Goal: Transaction & Acquisition: Book appointment/travel/reservation

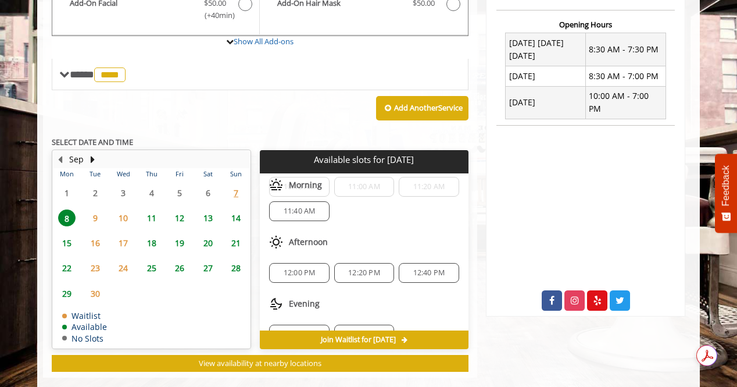
scroll to position [51, 0]
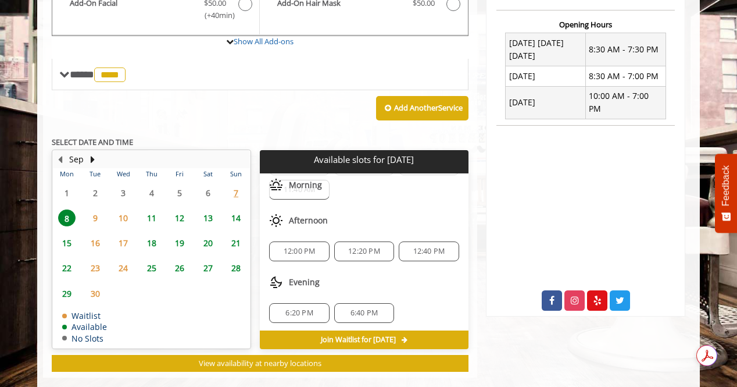
click at [414, 246] on span "12:40 PM" at bounding box center [429, 250] width 32 height 9
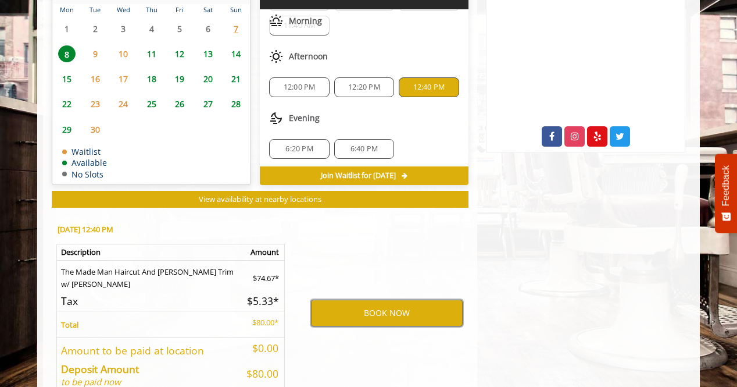
scroll to position [649, 0]
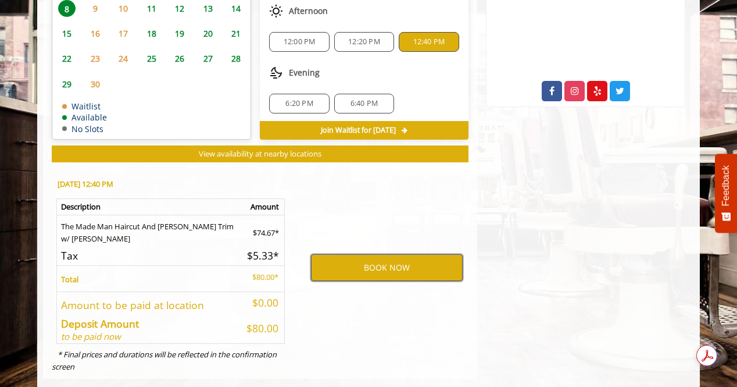
click at [371, 254] on button "BOOK NOW" at bounding box center [387, 267] width 152 height 27
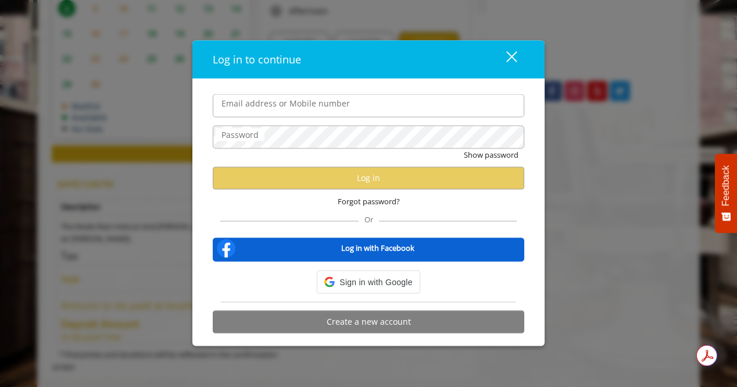
type input "**********"
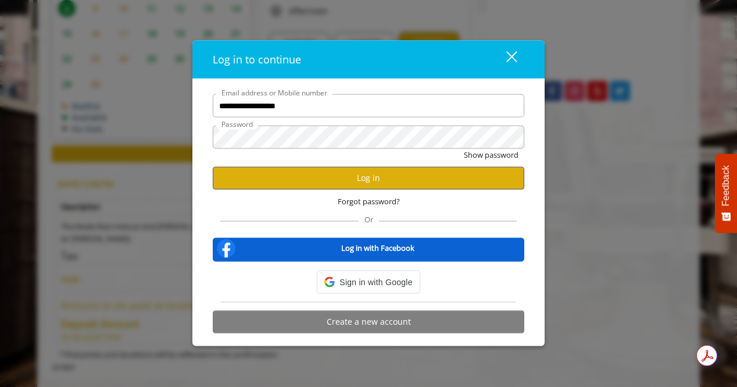
scroll to position [0, 0]
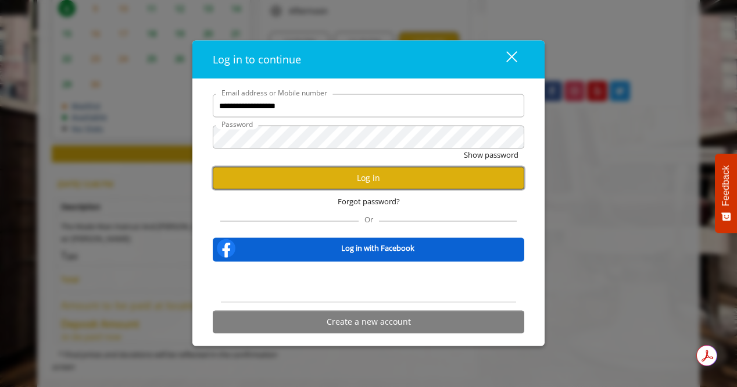
click at [384, 176] on button "Log in" at bounding box center [369, 177] width 312 height 23
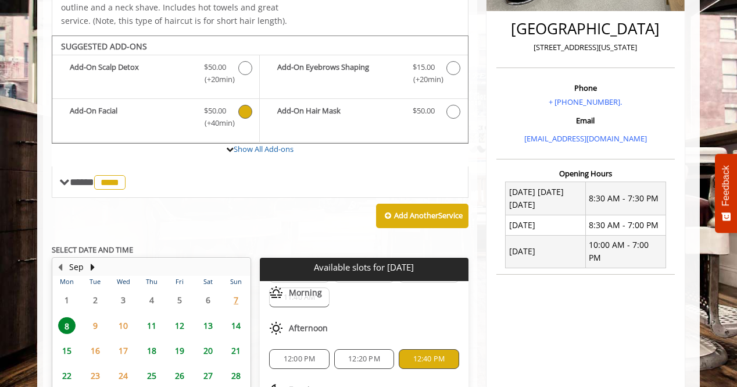
scroll to position [241, 0]
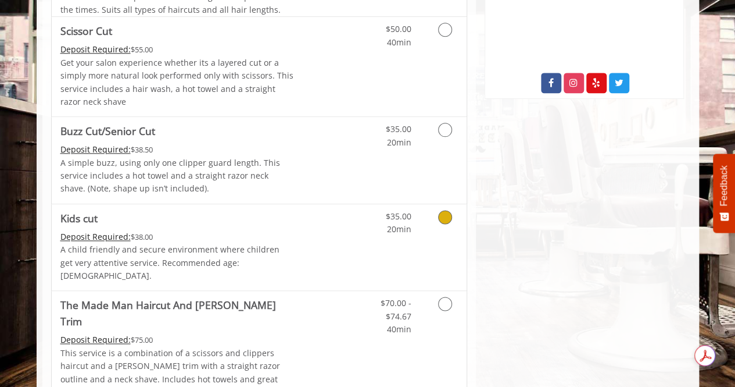
scroll to position [658, 0]
click at [439, 295] on icon "Grooming services" at bounding box center [445, 302] width 14 height 14
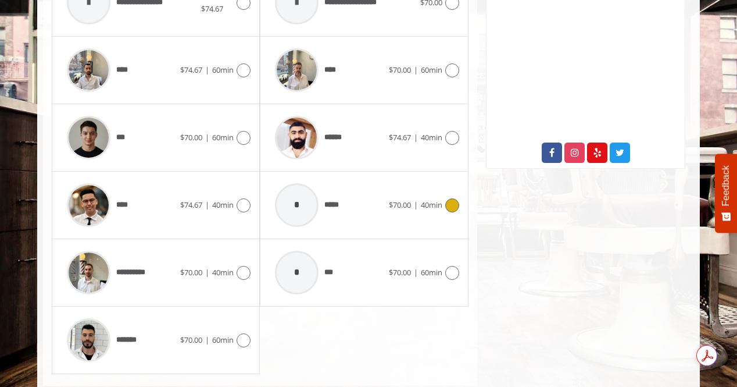
scroll to position [587, 0]
click at [191, 199] on span "$74.67" at bounding box center [191, 204] width 22 height 10
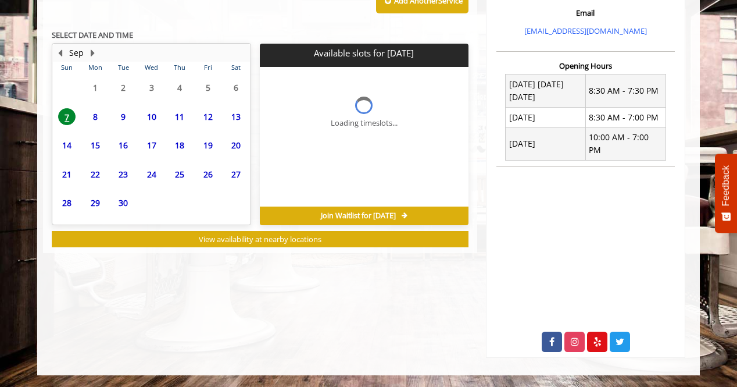
scroll to position [384, 0]
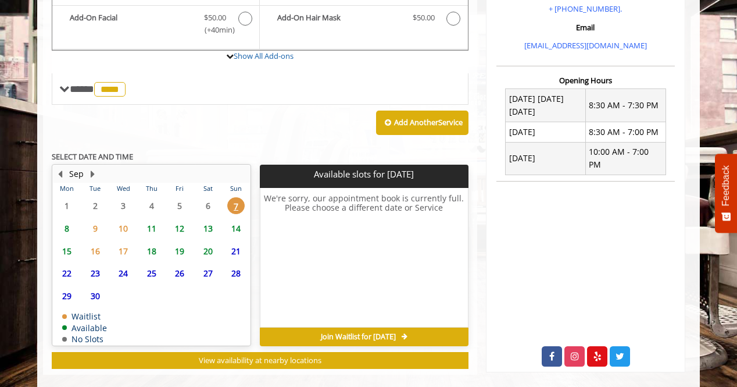
click at [71, 220] on span "8" at bounding box center [66, 228] width 17 height 17
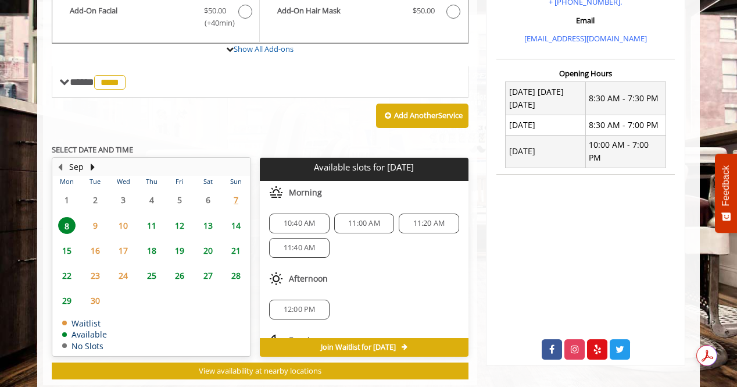
scroll to position [51, 0]
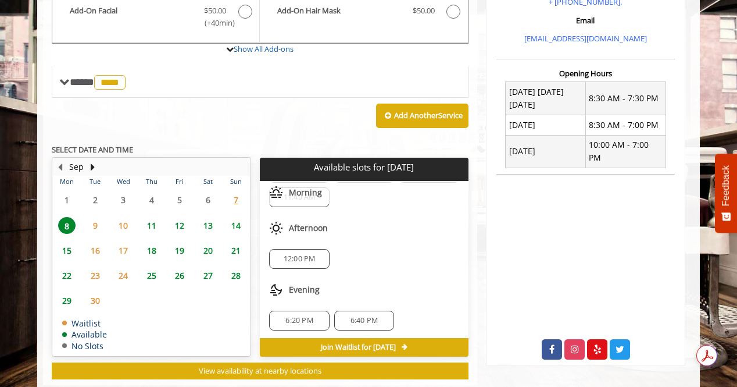
click at [292, 316] on span "6:20 PM" at bounding box center [298, 320] width 27 height 9
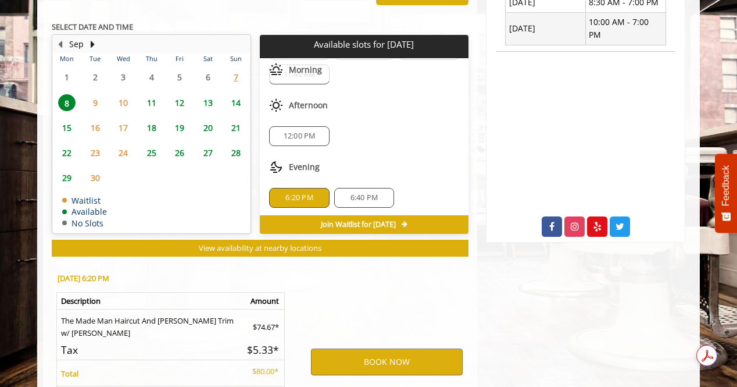
scroll to position [608, 0]
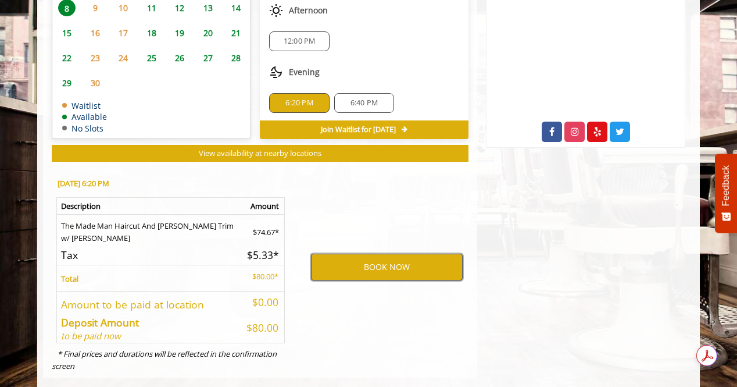
click at [373, 253] on button "BOOK NOW" at bounding box center [387, 266] width 152 height 27
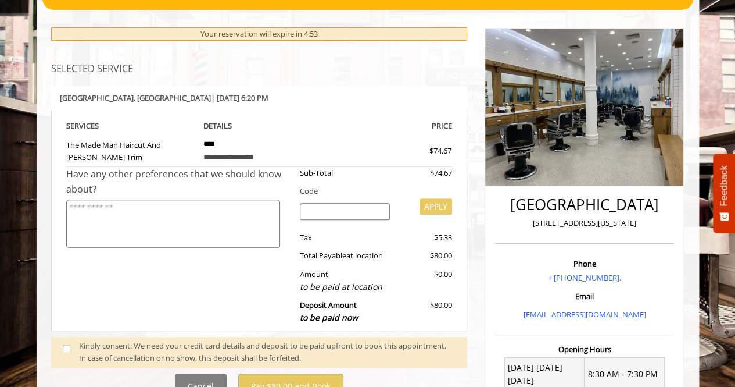
scroll to position [111, 0]
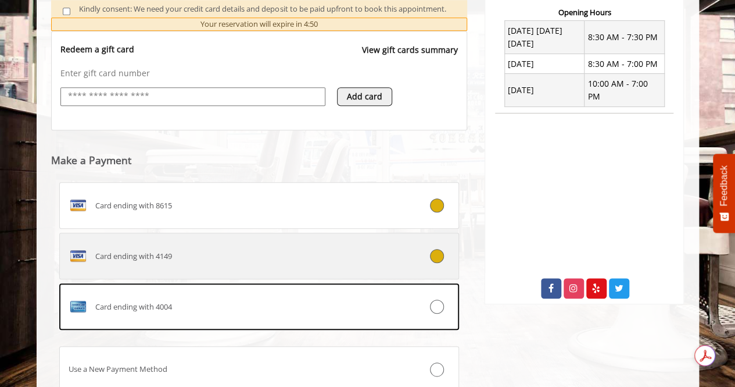
click at [370, 246] on div "Card ending with 4149" at bounding box center [226, 255] width 333 height 19
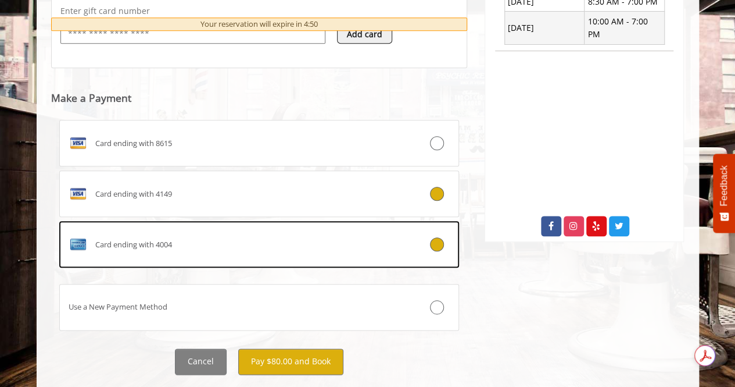
scroll to position [540, 0]
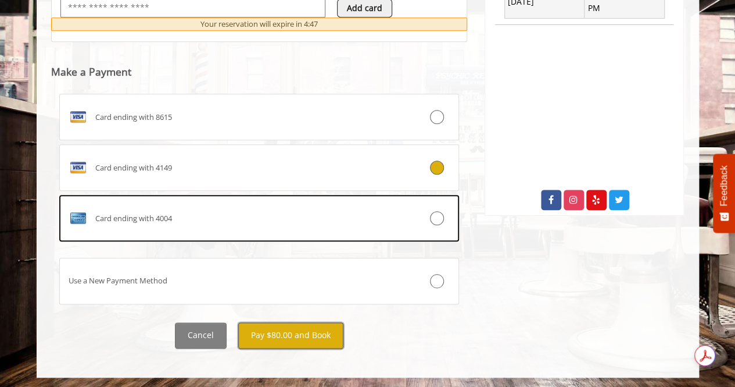
click at [300, 333] on button "Pay $80.00 and Book" at bounding box center [290, 335] width 105 height 26
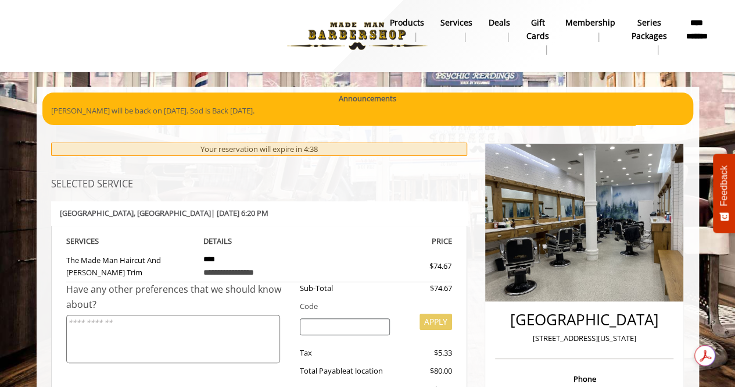
scroll to position [4, 0]
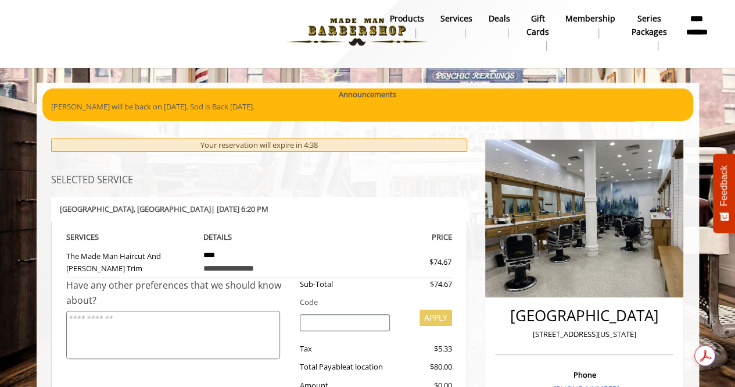
click at [310, 270] on div "**********" at bounding box center [259, 268] width 112 height 13
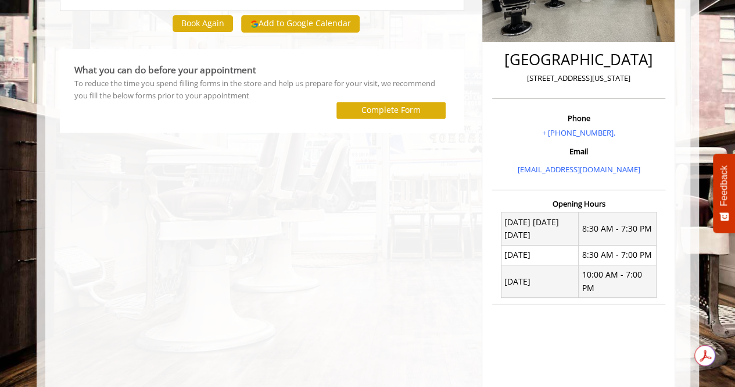
scroll to position [236, 0]
